Goal: Information Seeking & Learning: Learn about a topic

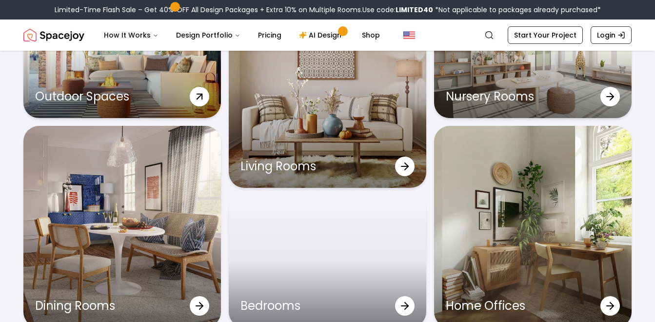
scroll to position [2878, 0]
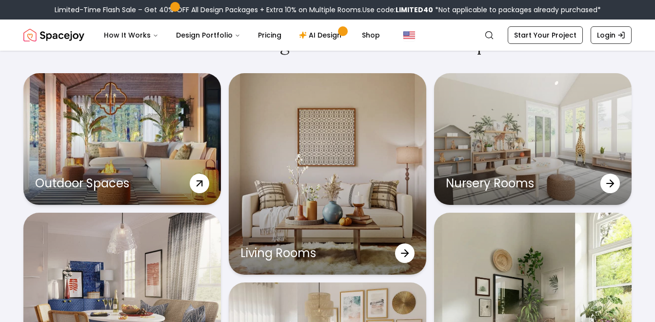
click at [182, 130] on div "Outdoor Spaces" at bounding box center [122, 139] width 198 height 132
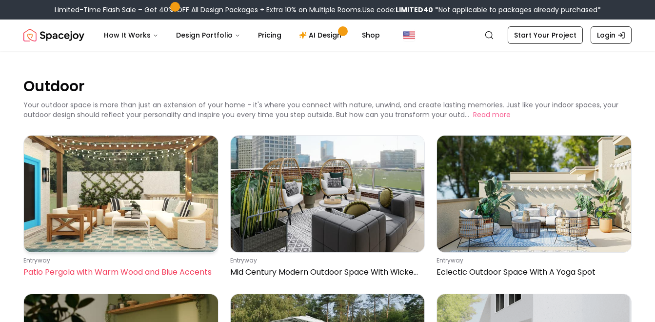
click at [144, 210] on img at bounding box center [121, 194] width 194 height 117
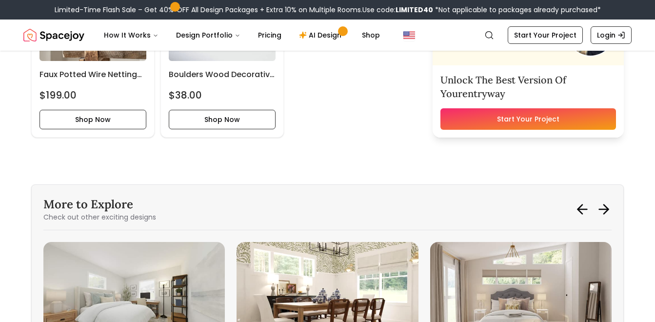
scroll to position [1902, 0]
